Goal: Find specific page/section: Find specific page/section

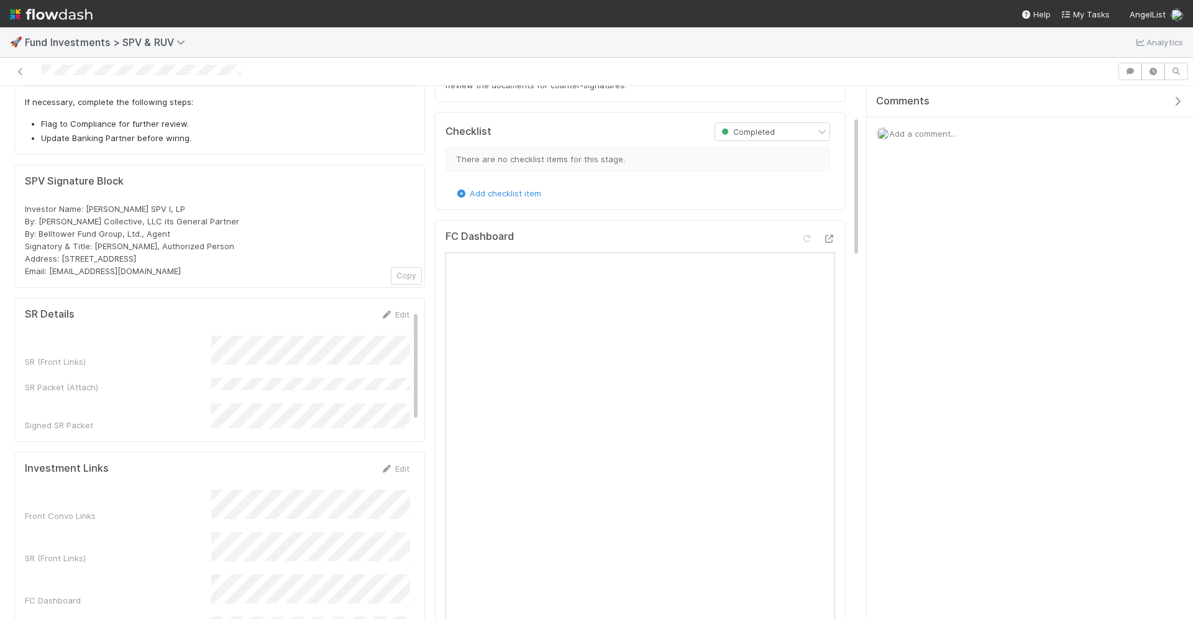
scroll to position [1, 0]
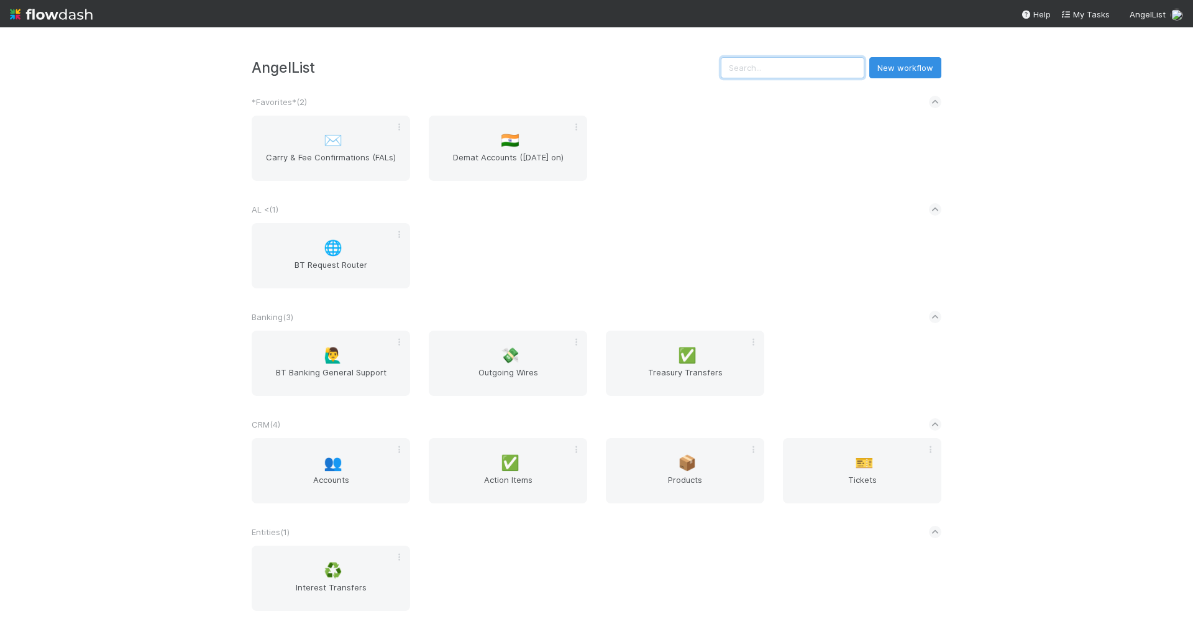
click at [833, 67] on input "text" at bounding box center [793, 67] width 144 height 21
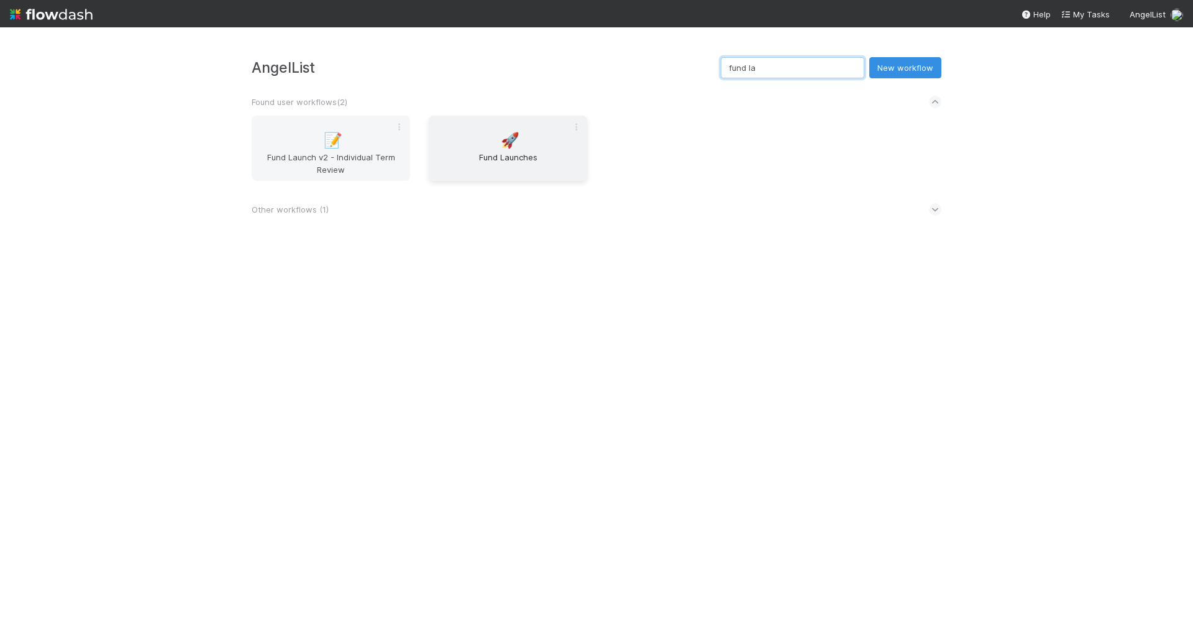
type input "fund la"
click at [480, 127] on div "🚀 Fund Launches" at bounding box center [508, 148] width 158 height 65
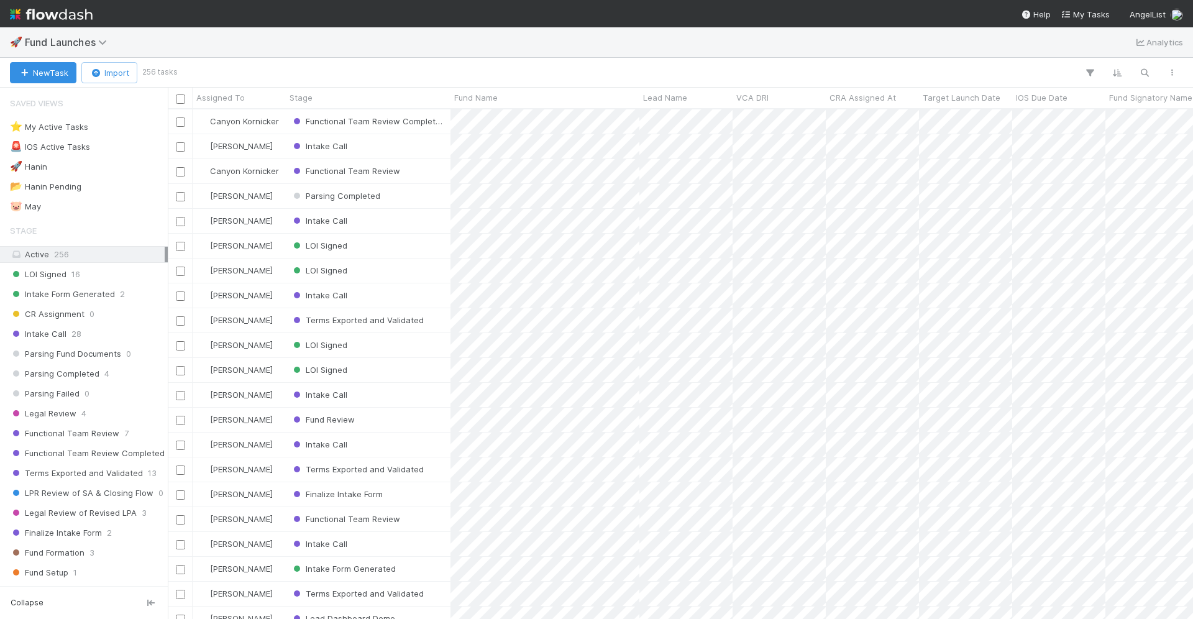
scroll to position [510, 1025]
click at [1150, 68] on icon "button" at bounding box center [1144, 72] width 12 height 11
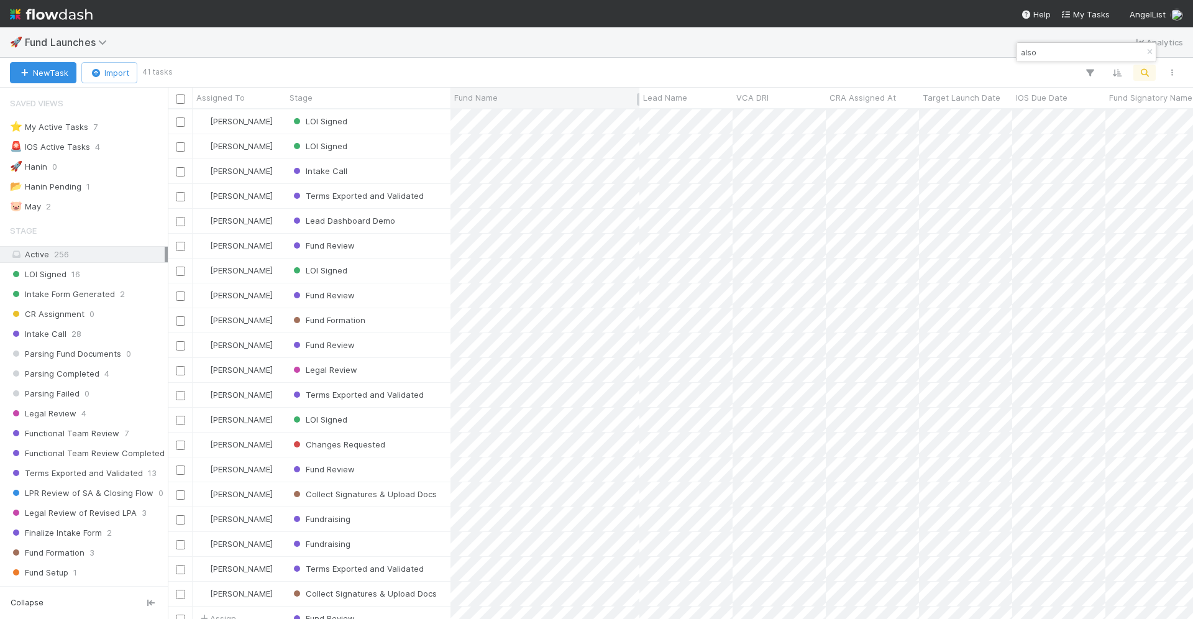
type input "also"
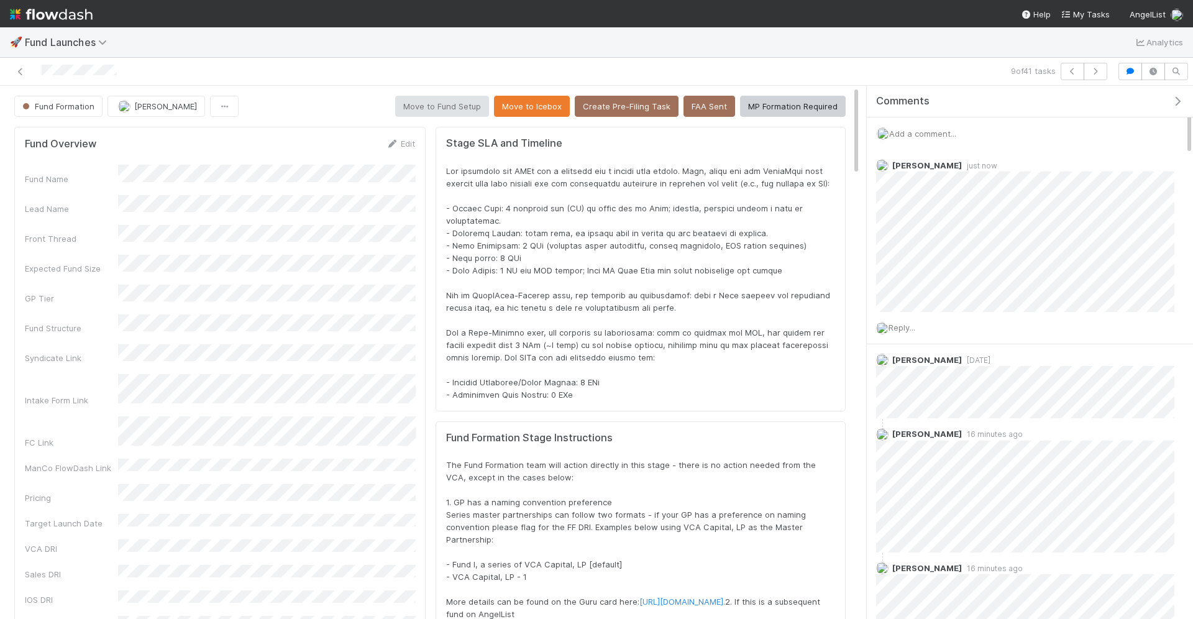
scroll to position [253, 811]
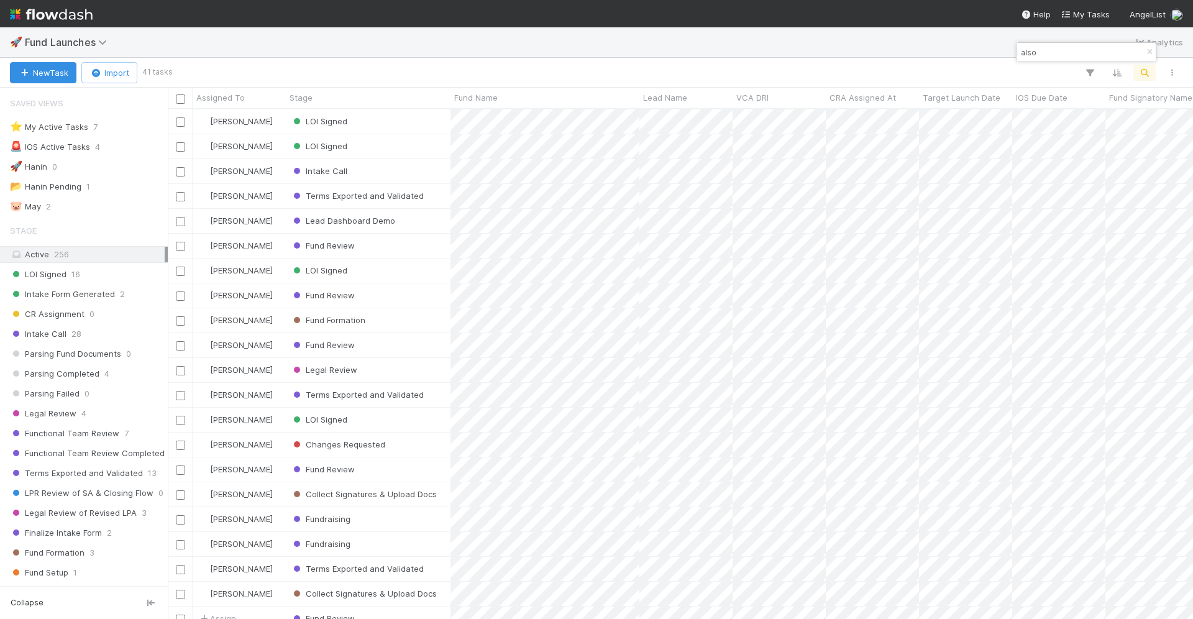
scroll to position [510, 1025]
click at [1100, 52] on input "also" at bounding box center [1080, 52] width 124 height 15
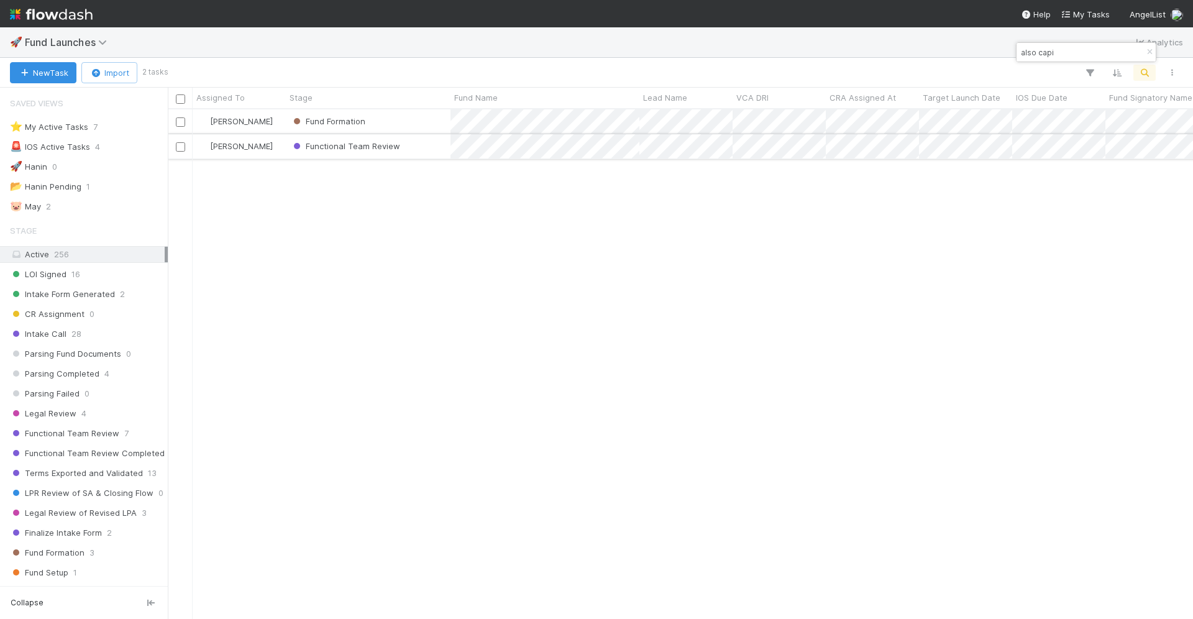
type input "also capi"
